Goal: Use online tool/utility

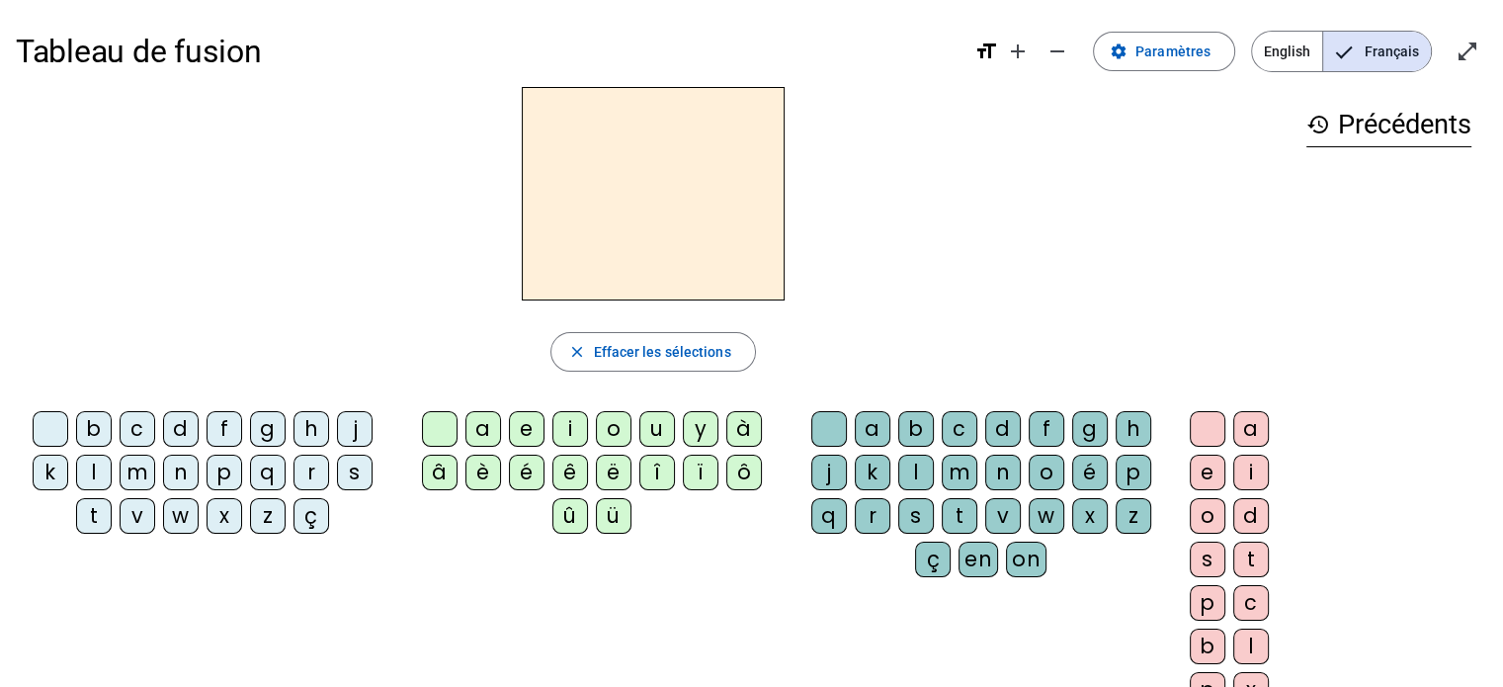
click at [133, 469] on div "m" at bounding box center [138, 473] width 36 height 36
click at [478, 422] on div "a" at bounding box center [484, 429] width 36 height 36
click at [103, 516] on div "t" at bounding box center [94, 516] width 36 height 36
click at [107, 479] on div "l" at bounding box center [94, 473] width 36 height 36
click at [917, 505] on div "s" at bounding box center [916, 516] width 36 height 36
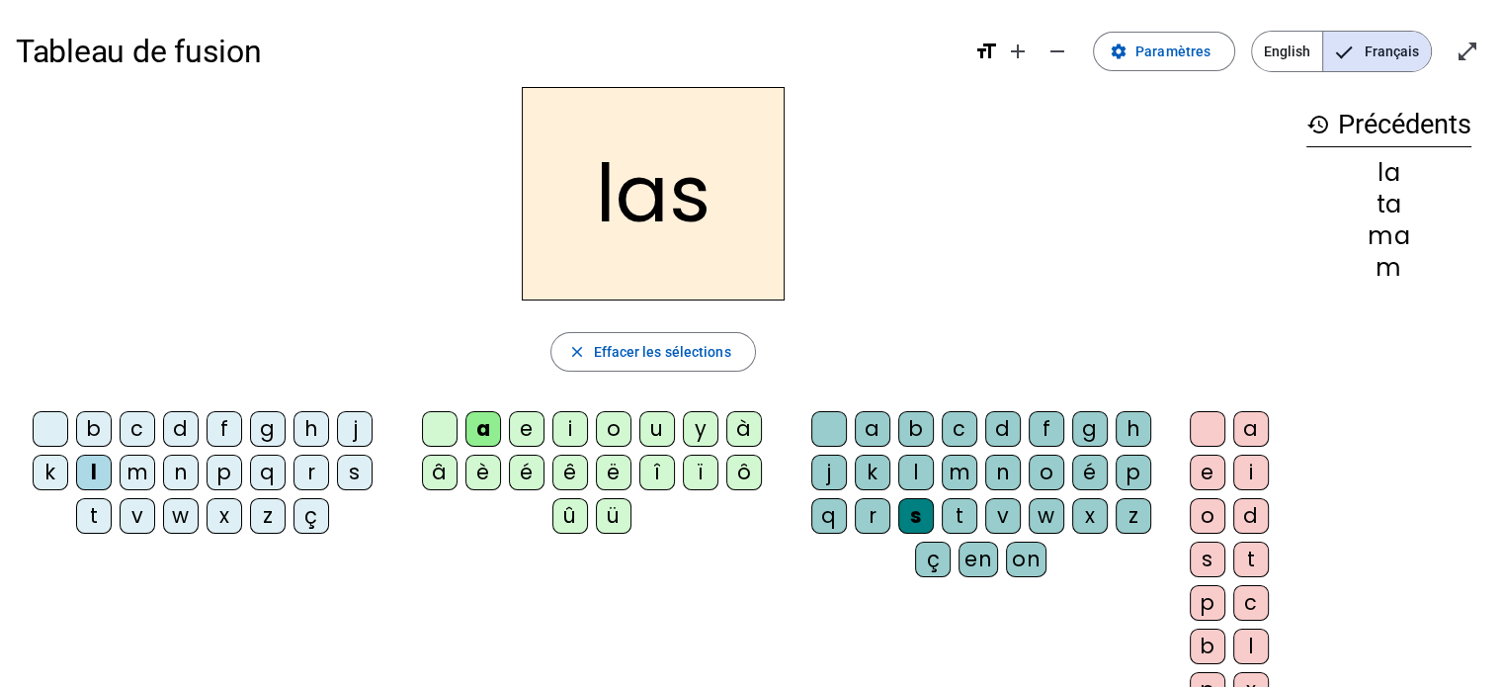
click at [83, 514] on div "t" at bounding box center [94, 516] width 36 height 36
click at [219, 472] on div "p" at bounding box center [225, 473] width 36 height 36
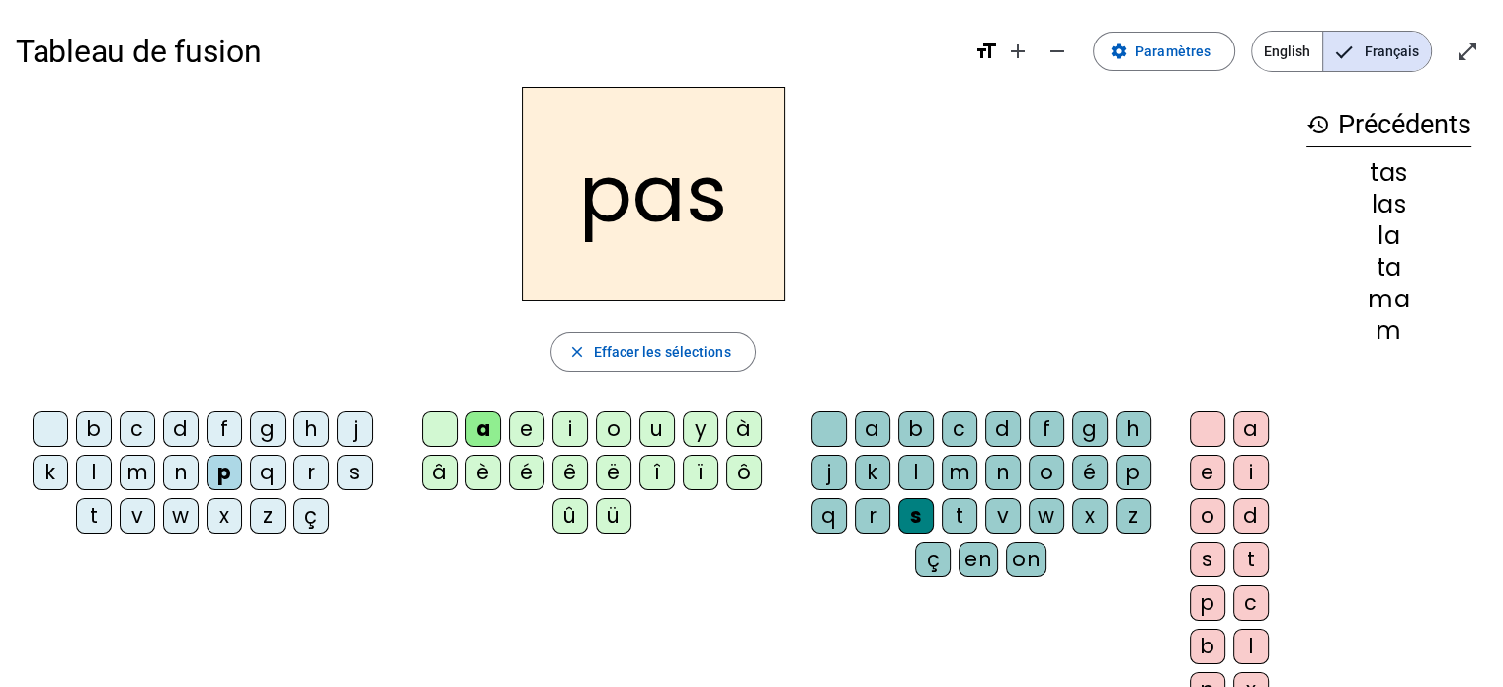
click at [265, 422] on div "g" at bounding box center [268, 429] width 36 height 36
click at [304, 469] on div "r" at bounding box center [312, 473] width 36 height 36
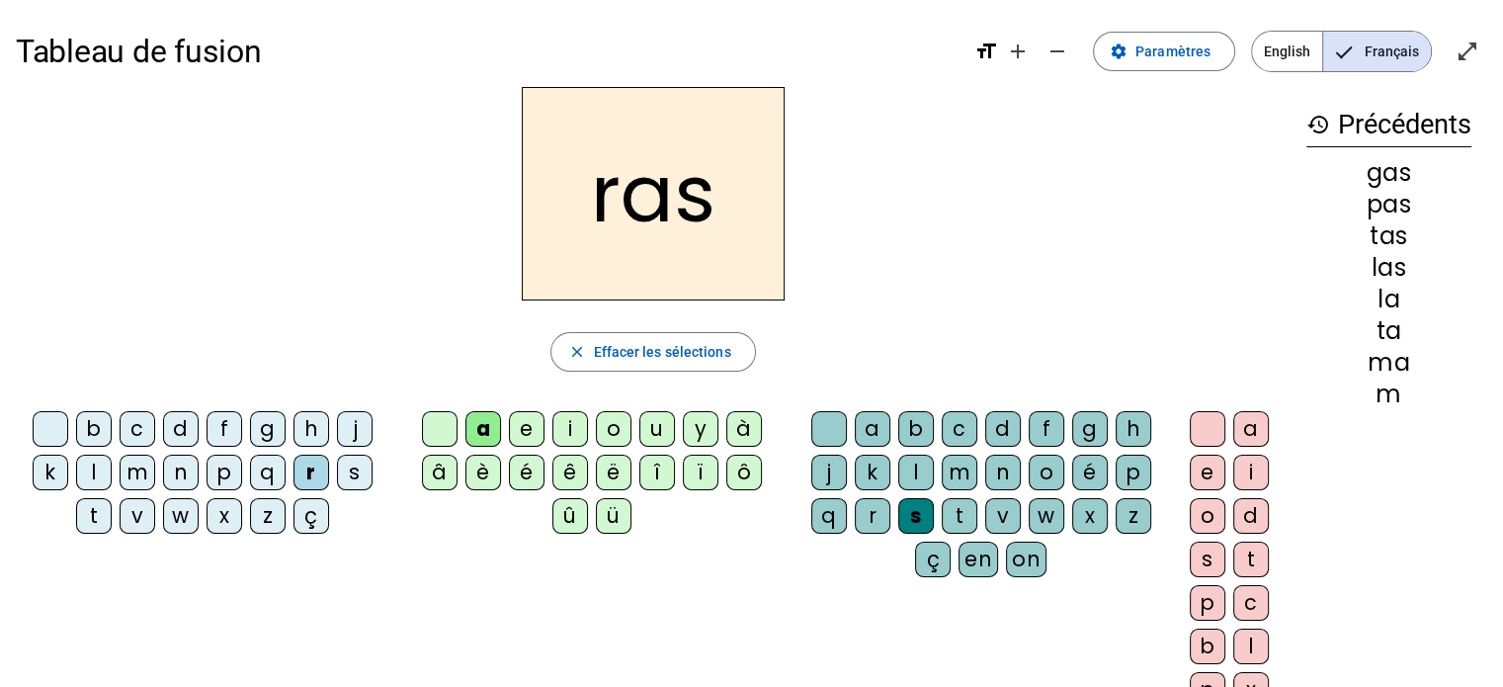
click at [174, 477] on div "n" at bounding box center [181, 473] width 36 height 36
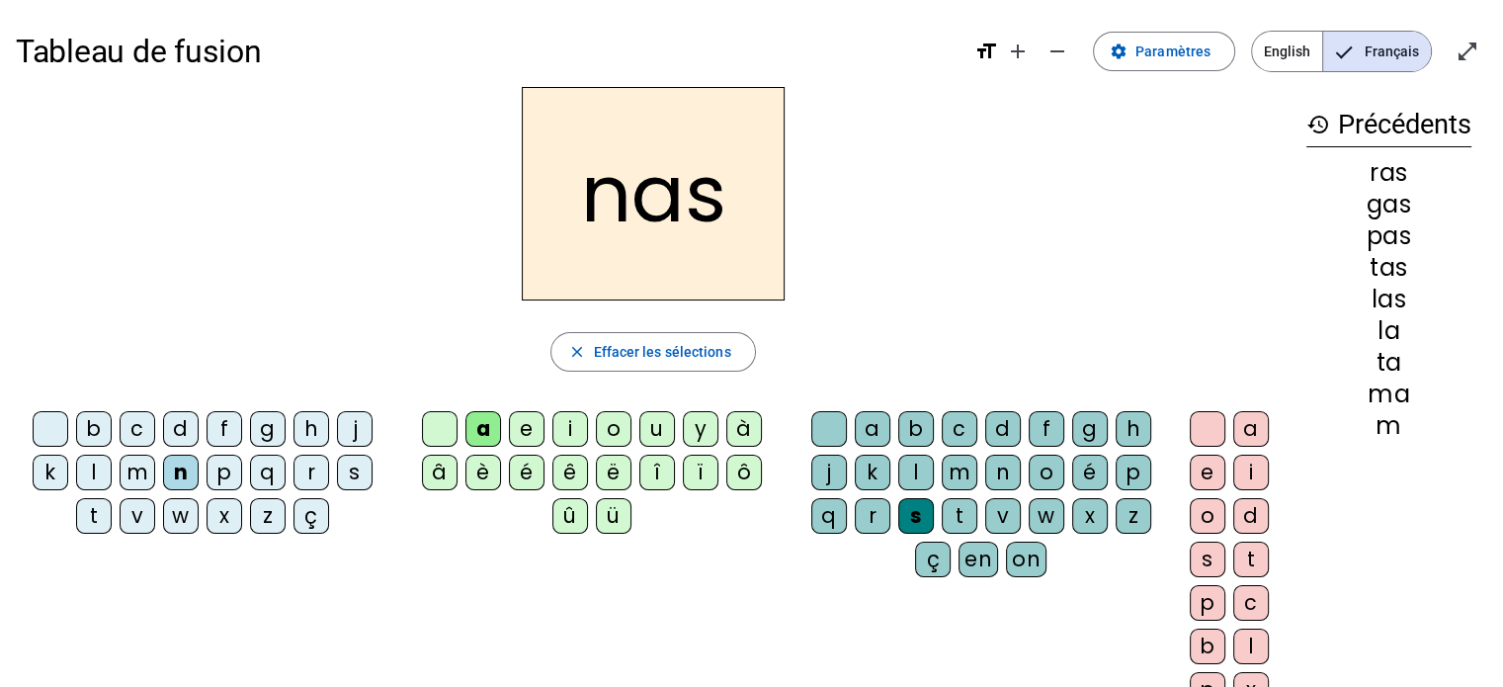
click at [91, 429] on div "b" at bounding box center [94, 429] width 36 height 36
click at [182, 511] on div "w" at bounding box center [181, 516] width 36 height 36
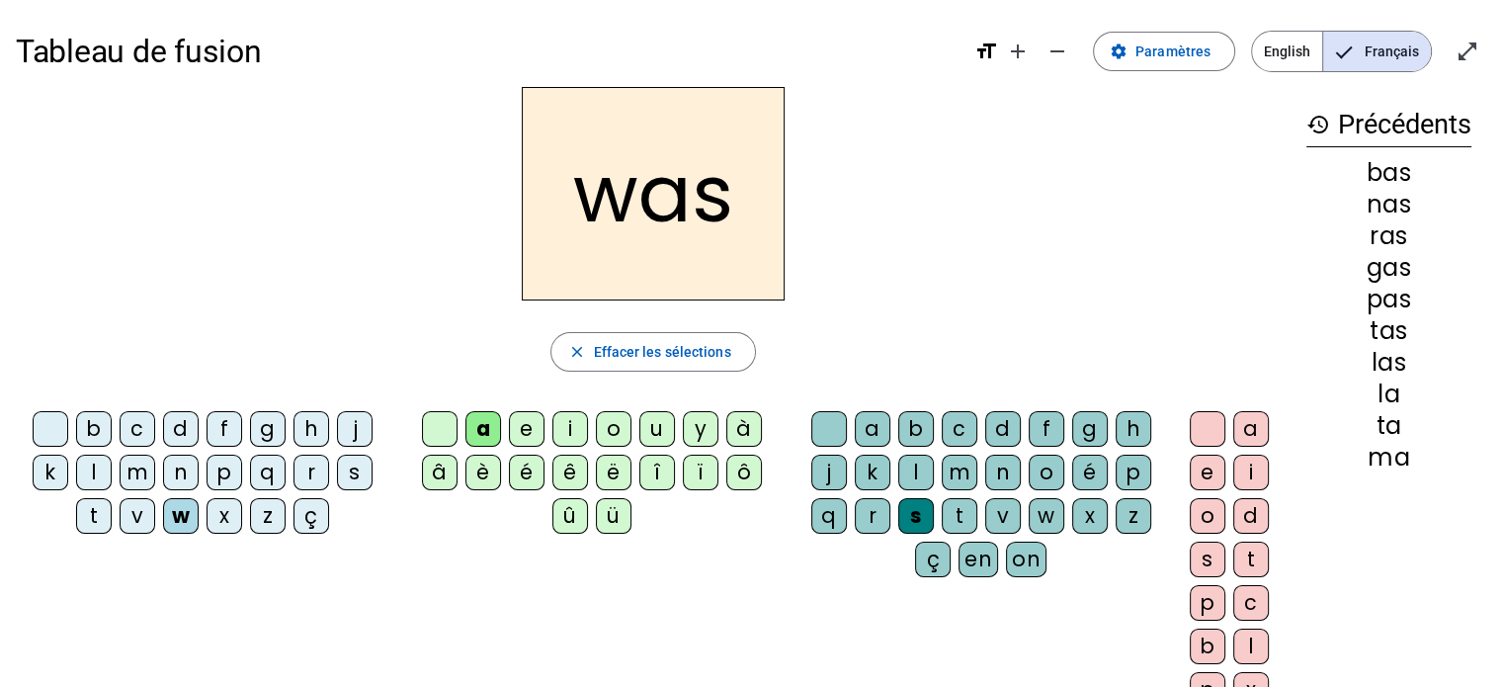
click at [141, 509] on div "v" at bounding box center [138, 516] width 36 height 36
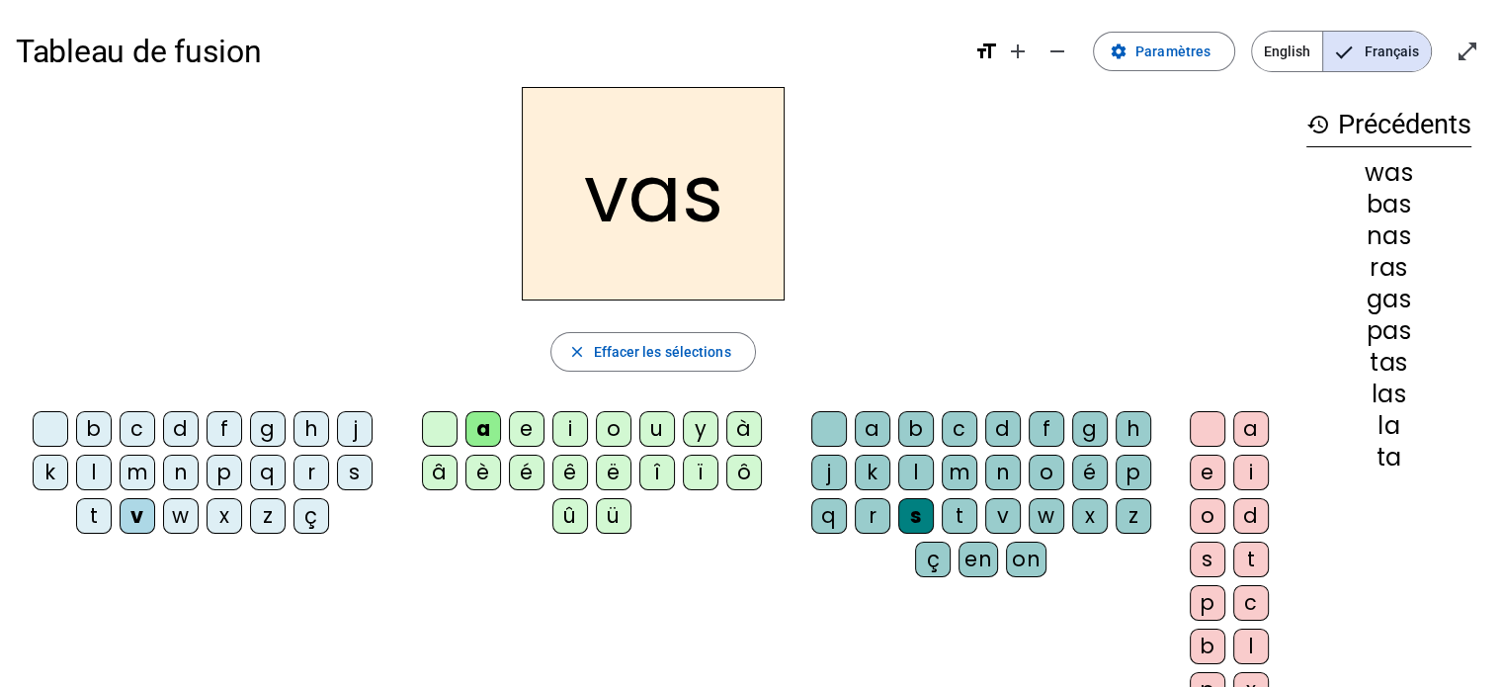
click at [347, 469] on div "s" at bounding box center [355, 473] width 36 height 36
click at [296, 466] on div "r" at bounding box center [312, 473] width 36 height 36
